Goal: Navigation & Orientation: Find specific page/section

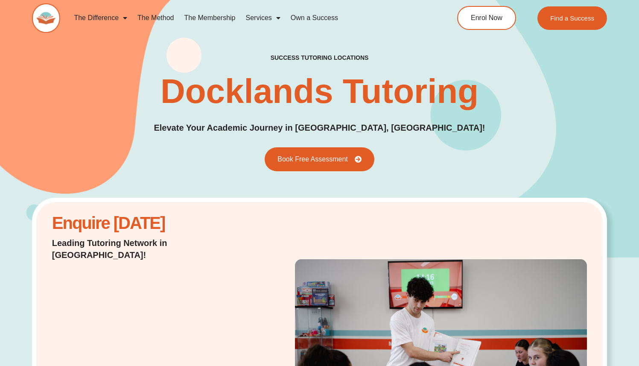
click at [42, 18] on img at bounding box center [46, 17] width 29 height 29
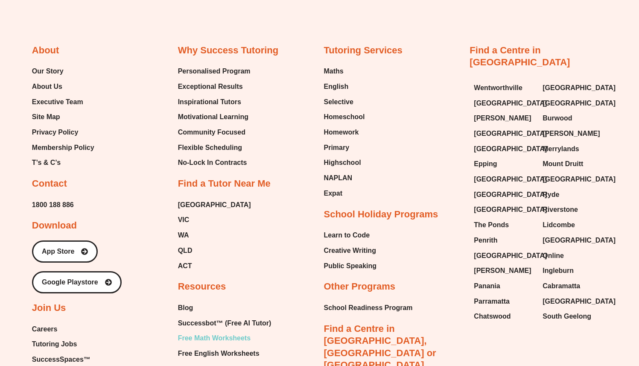
scroll to position [3475, 0]
click at [53, 126] on span "Privacy Policy" at bounding box center [55, 132] width 46 height 13
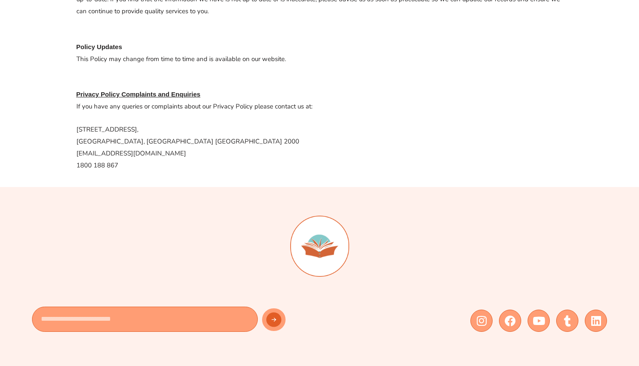
scroll to position [1007, 0]
